Goal: Task Accomplishment & Management: Complete application form

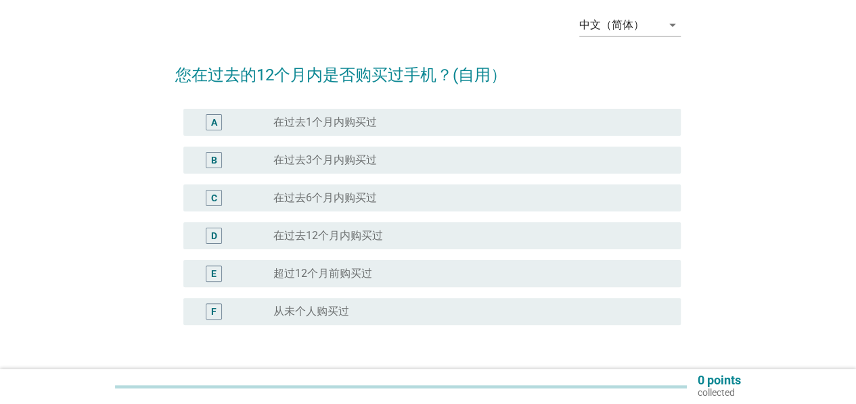
scroll to position [68, 0]
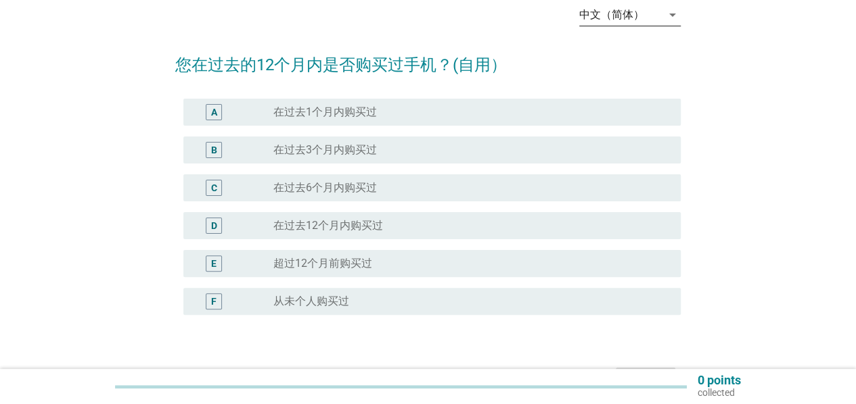
click at [587, 17] on div "中文（简体）" at bounding box center [611, 15] width 65 height 12
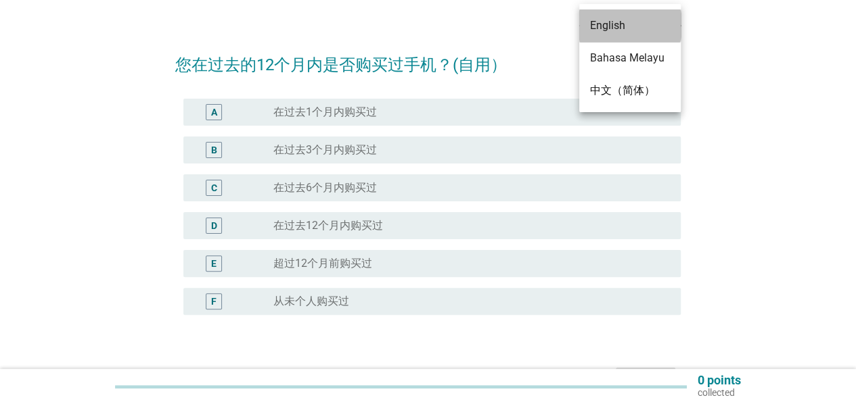
click at [620, 18] on div "English" at bounding box center [630, 26] width 80 height 16
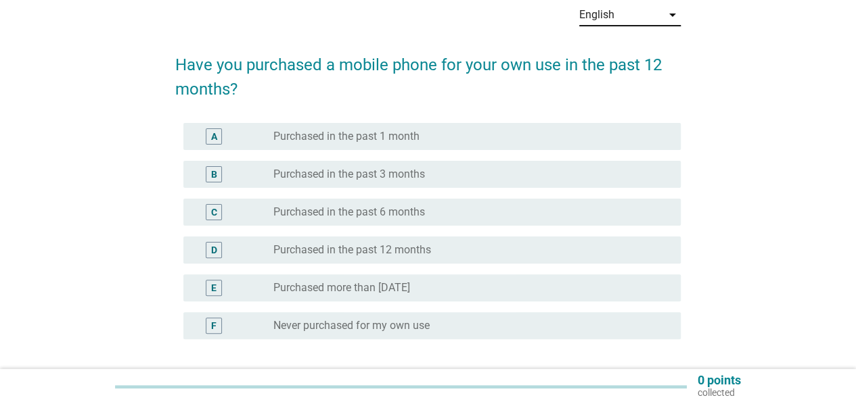
scroll to position [0, 0]
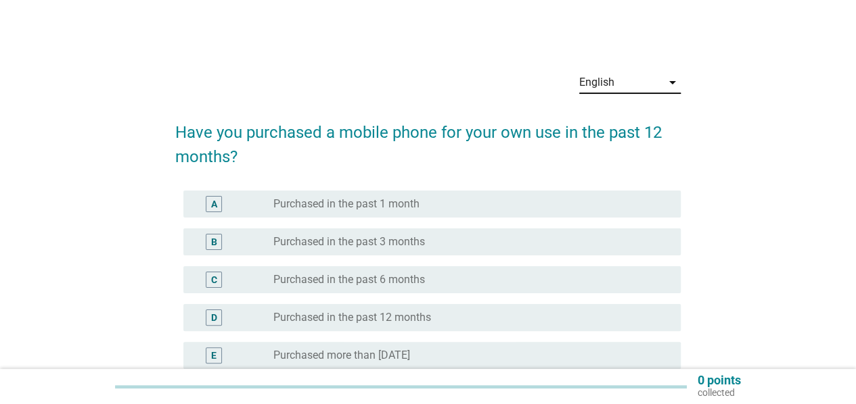
click at [345, 355] on label "Purchased more than [DATE]" at bounding box center [341, 356] width 137 height 14
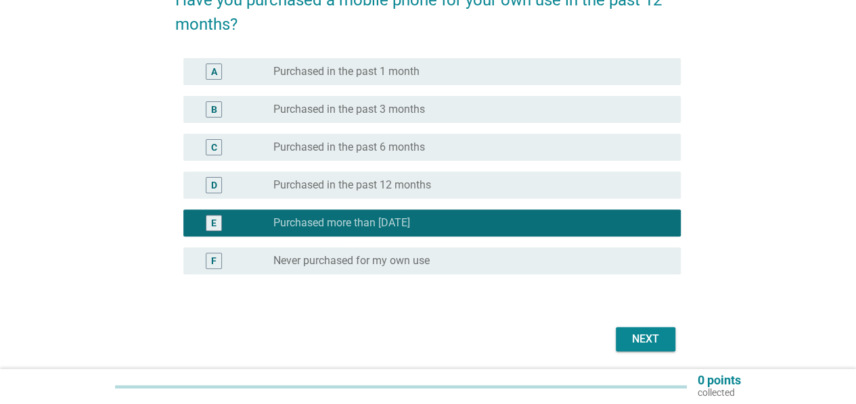
scroll to position [135, 0]
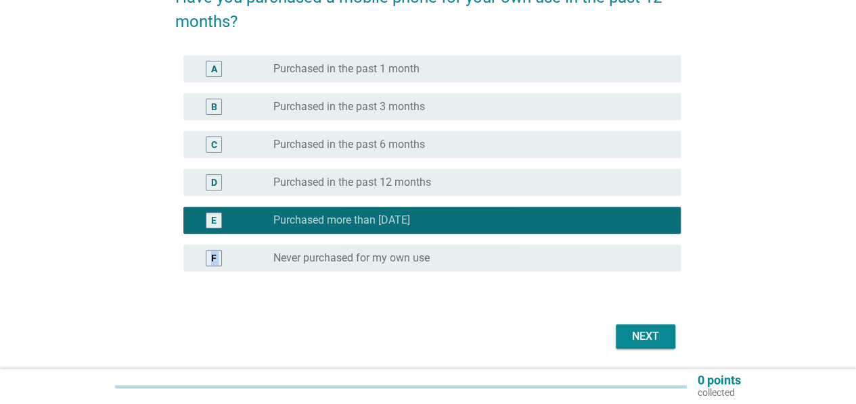
drag, startPoint x: 507, startPoint y: 207, endPoint x: 412, endPoint y: 381, distance: 198.5
click at [412, 381] on div "English arrow_drop_down Have you purchased a mobile phone for your own use in t…" at bounding box center [428, 139] width 856 height 549
drag, startPoint x: 387, startPoint y: 304, endPoint x: 317, endPoint y: 370, distance: 96.6
click at [323, 373] on div "0 points collected" at bounding box center [428, 386] width 856 height 35
click at [640, 339] on div "Next" at bounding box center [645, 337] width 38 height 16
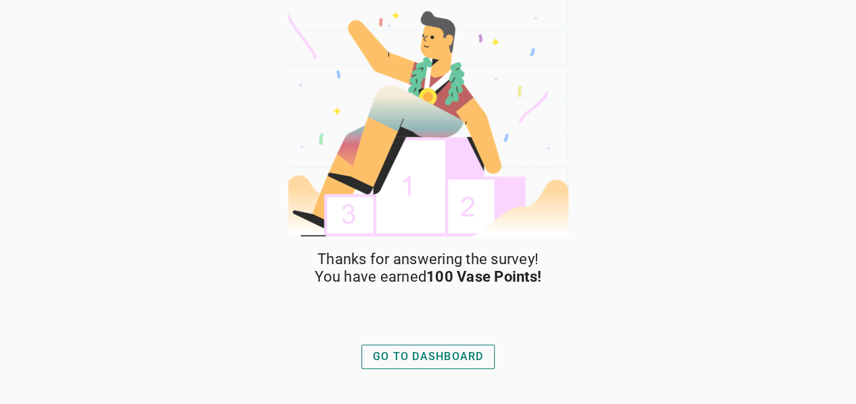
click at [457, 354] on div "GO TO DASHBOARD" at bounding box center [428, 357] width 111 height 16
